Goal: Task Accomplishment & Management: Manage account settings

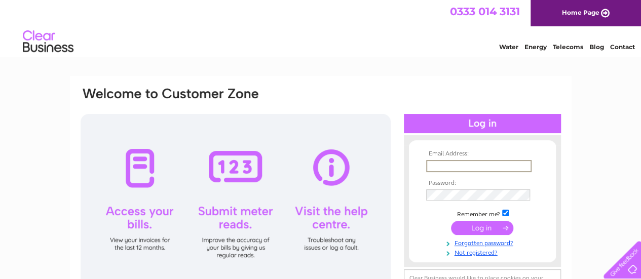
click at [449, 164] on input "text" at bounding box center [478, 166] width 105 height 12
type input "rdwebb1@btinternet.com"
click at [485, 227] on input "submit" at bounding box center [482, 227] width 62 height 14
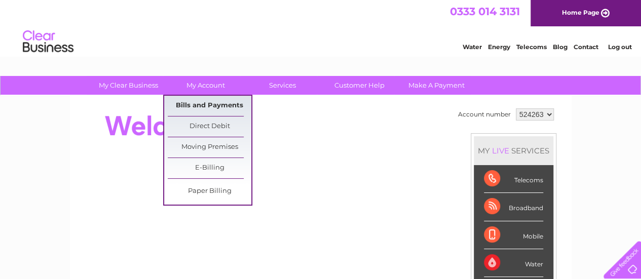
click at [201, 102] on link "Bills and Payments" at bounding box center [210, 106] width 84 height 20
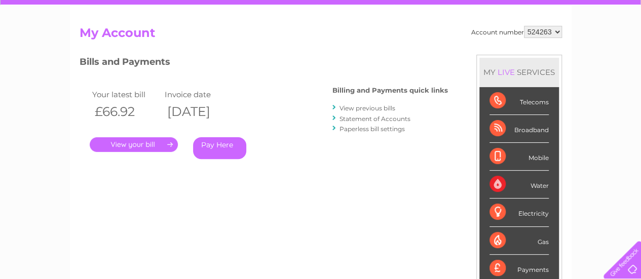
scroll to position [101, 0]
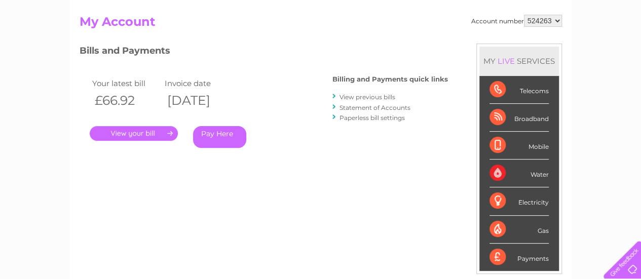
click at [132, 132] on link "." at bounding box center [134, 133] width 88 height 15
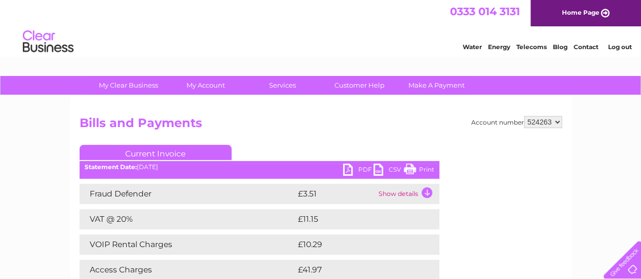
scroll to position [51, 0]
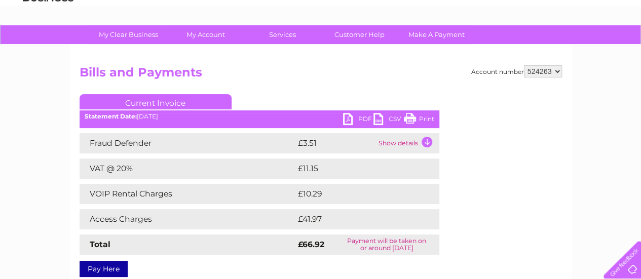
click at [359, 117] on link "PDF" at bounding box center [358, 120] width 30 height 15
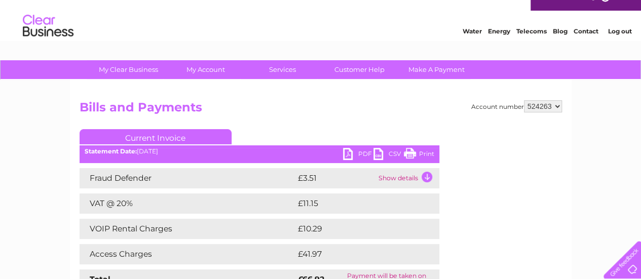
scroll to position [0, 0]
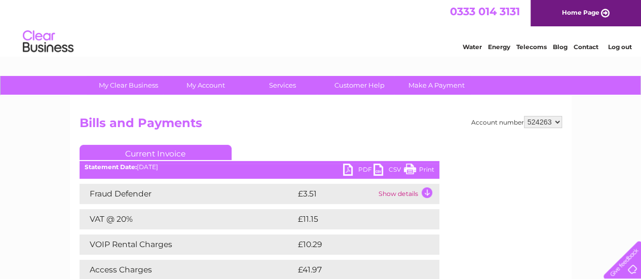
click at [620, 45] on link "Log out" at bounding box center [620, 47] width 24 height 8
